Goal: Check status: Check status

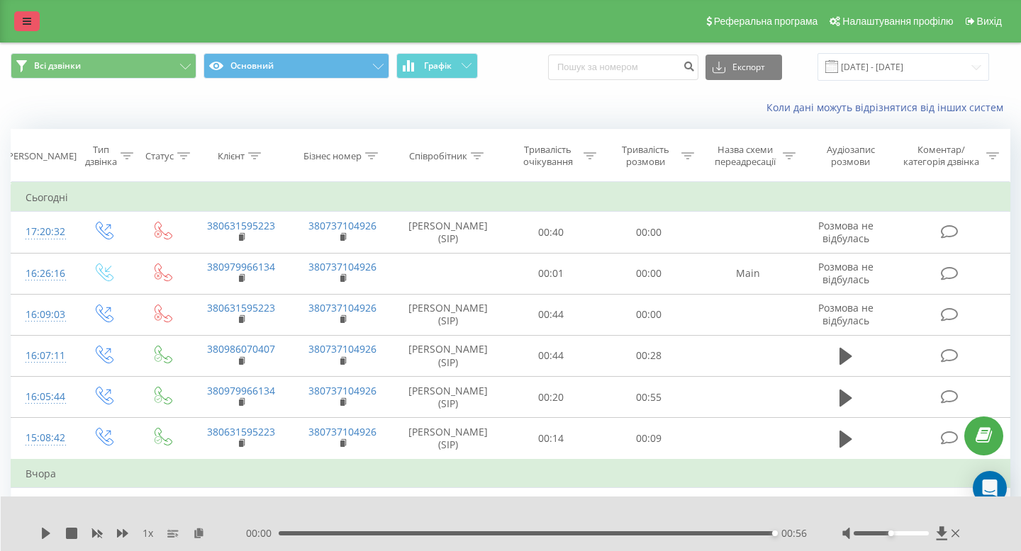
click at [26, 26] on icon at bounding box center [27, 21] width 9 height 10
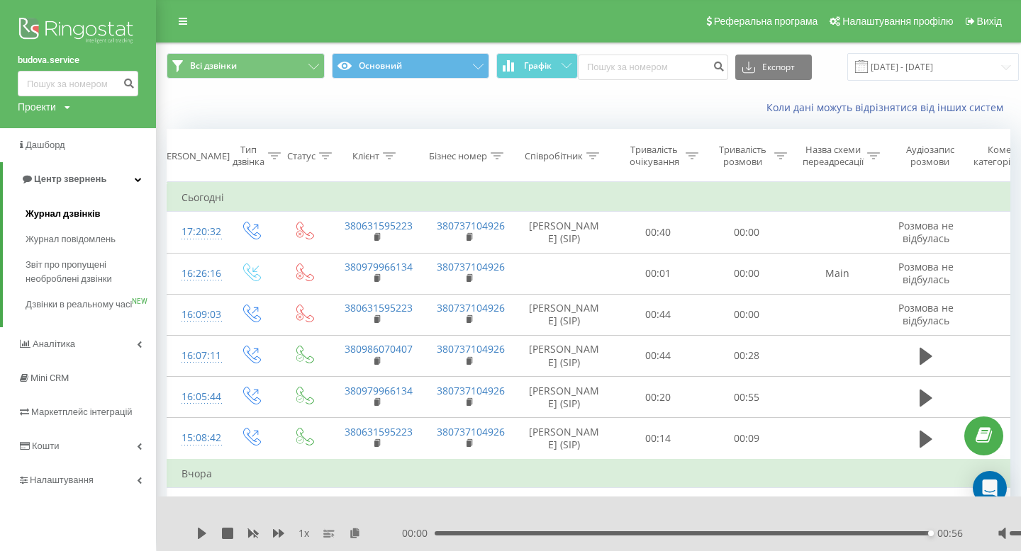
click at [53, 215] on span "Журнал дзвінків" at bounding box center [63, 214] width 75 height 14
click at [64, 217] on span "Журнал дзвінків" at bounding box center [63, 214] width 75 height 14
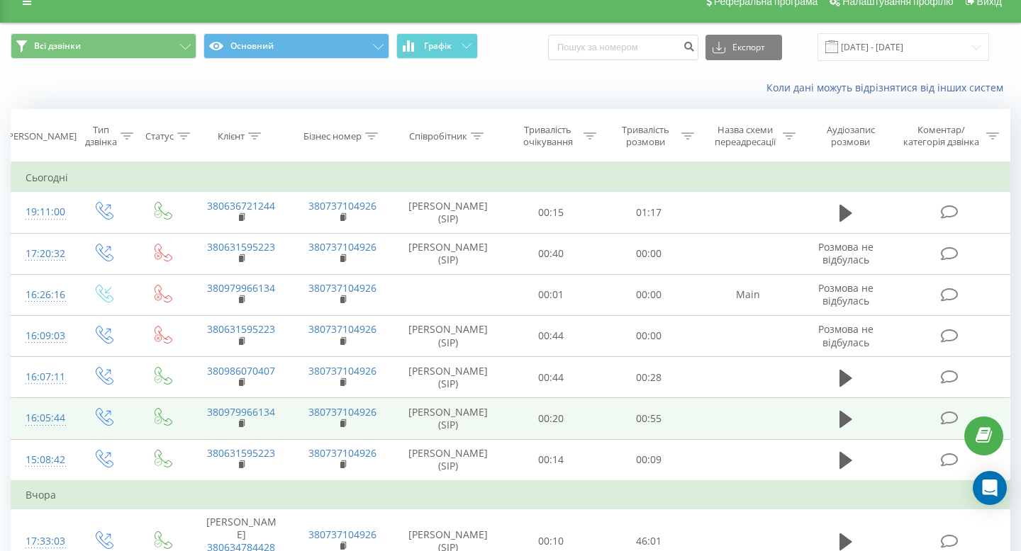
scroll to position [21, 0]
click at [846, 419] on icon at bounding box center [845, 418] width 13 height 17
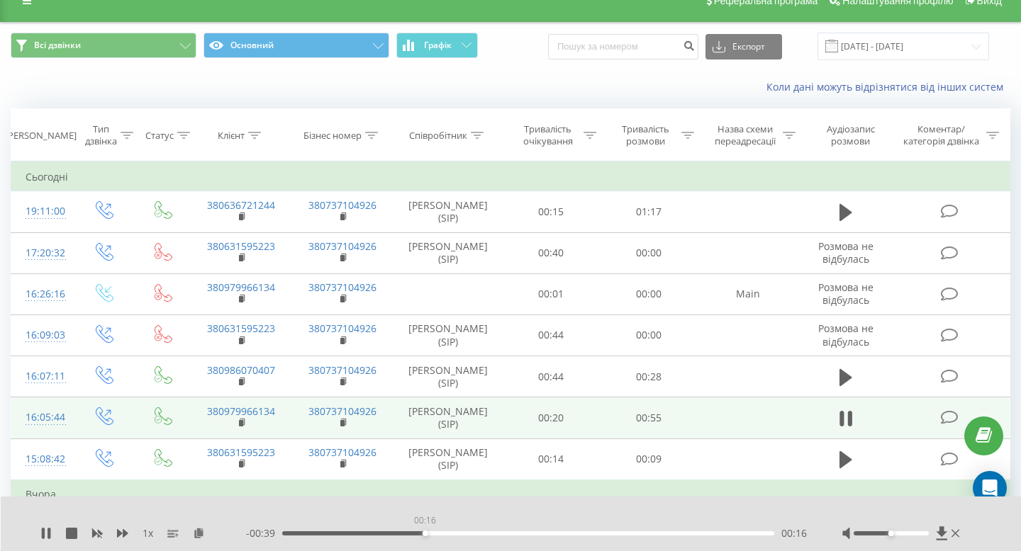
click at [425, 535] on div "00:16" at bounding box center [528, 534] width 492 height 4
click at [566, 534] on div "00:32" at bounding box center [528, 534] width 492 height 4
click at [40, 534] on icon at bounding box center [45, 533] width 11 height 11
